Goal: Information Seeking & Learning: Learn about a topic

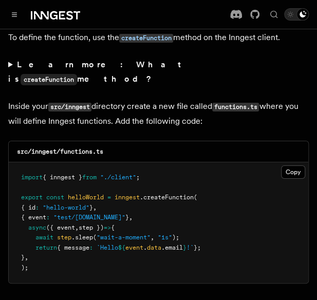
scroll to position [1807, 0]
click at [13, 15] on icon "Toggle navigation" at bounding box center [14, 14] width 5 height 5
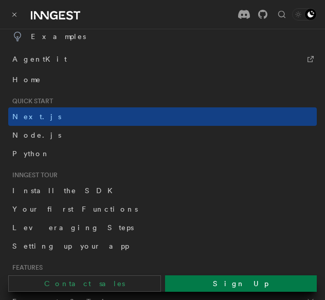
scroll to position [0, 0]
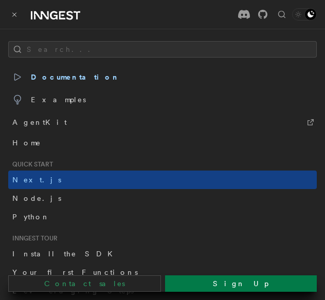
click at [65, 9] on icon at bounding box center [55, 15] width 49 height 12
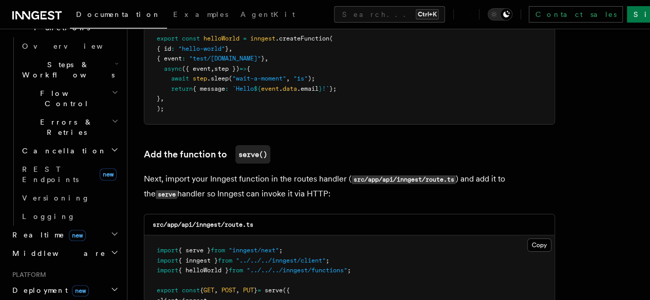
scroll to position [325, 0]
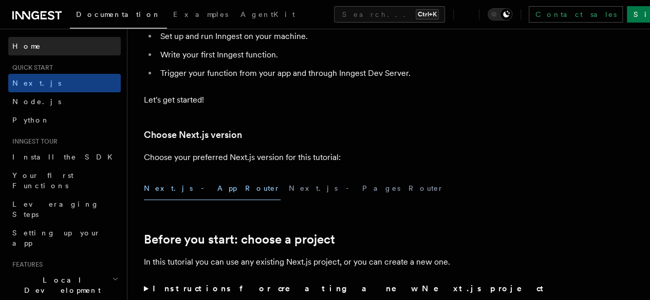
scroll to position [150, 0]
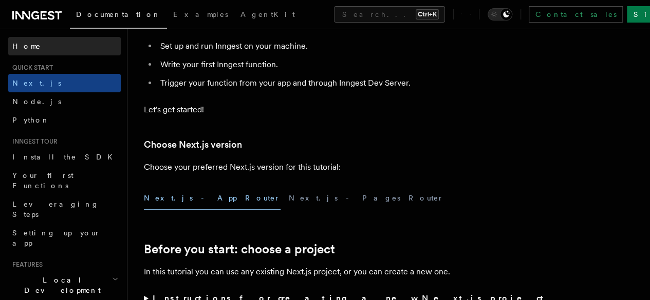
click at [61, 52] on link "Home" at bounding box center [64, 46] width 112 height 18
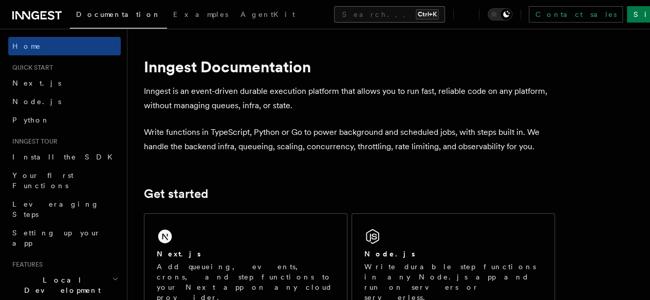
click at [316, 14] on button "Search... Ctrl+K" at bounding box center [389, 14] width 111 height 16
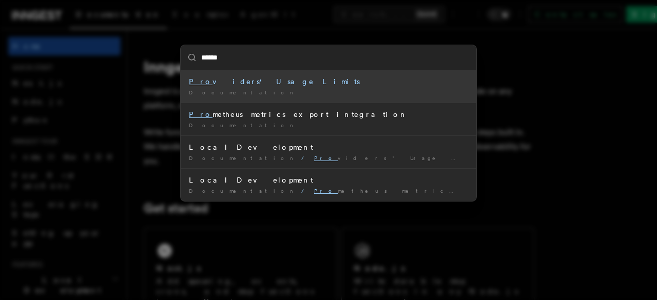
type input "*******"
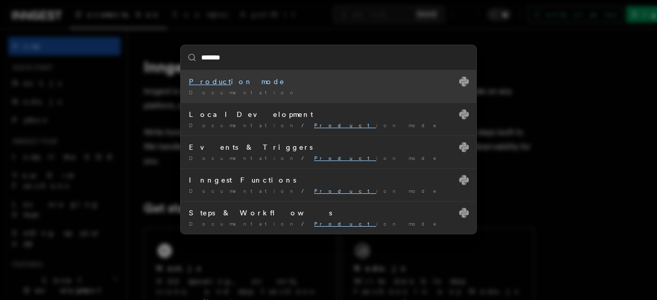
click at [213, 83] on mark "Product" at bounding box center [210, 82] width 42 height 8
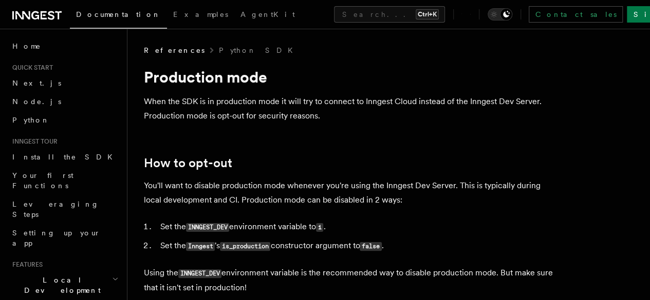
click at [34, 16] on icon at bounding box center [36, 15] width 49 height 12
